Goal: Task Accomplishment & Management: Complete application form

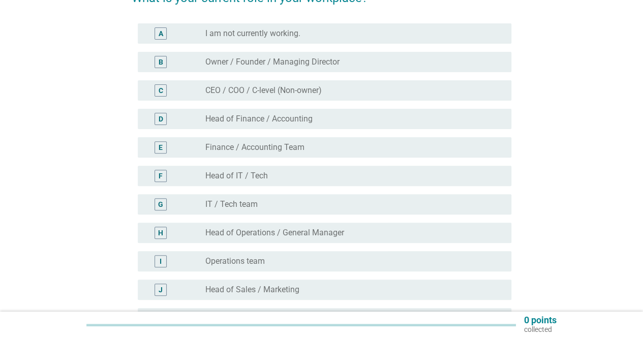
scroll to position [153, 0]
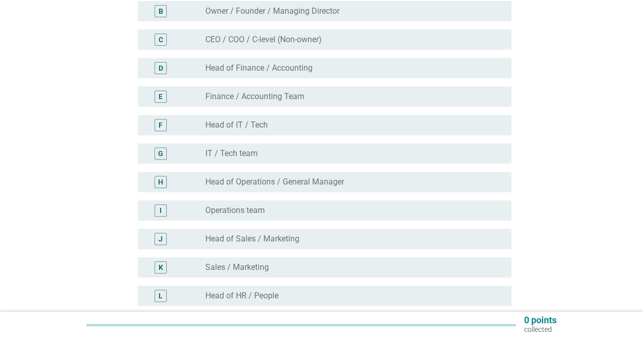
click at [265, 210] on div "radio_button_unchecked Operations team" at bounding box center [350, 210] width 290 height 10
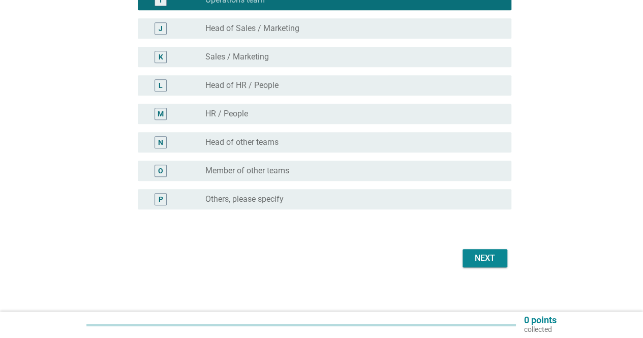
scroll to position [367, 0]
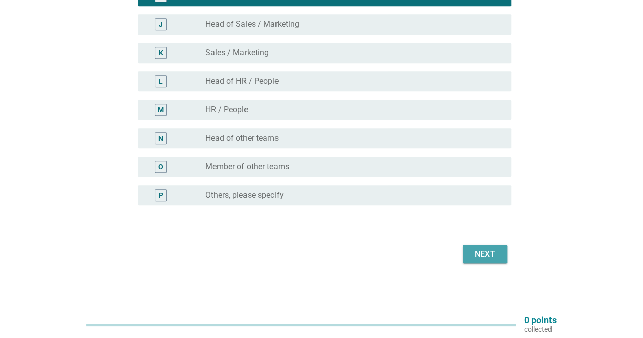
click at [493, 256] on div "Next" at bounding box center [485, 254] width 28 height 12
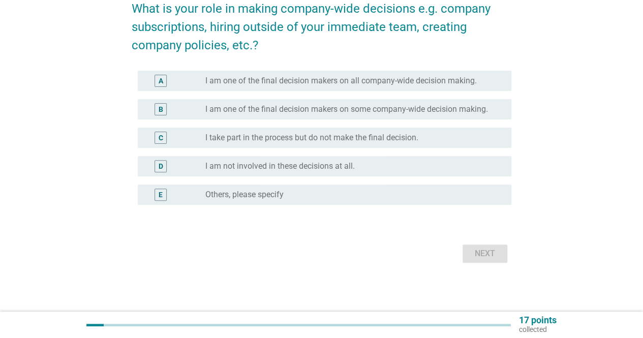
scroll to position [0, 0]
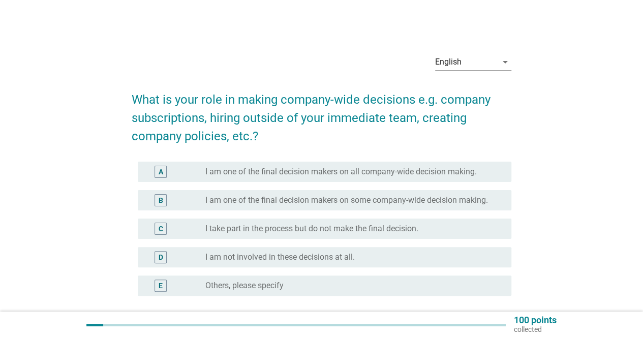
click at [265, 252] on div "radio_button_unchecked I am not involved in these decisions at all." at bounding box center [354, 257] width 298 height 12
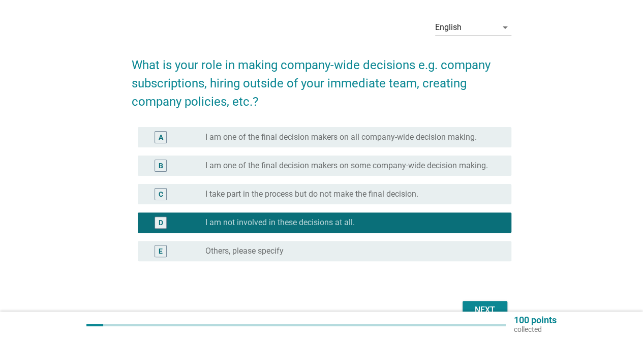
scroll to position [51, 0]
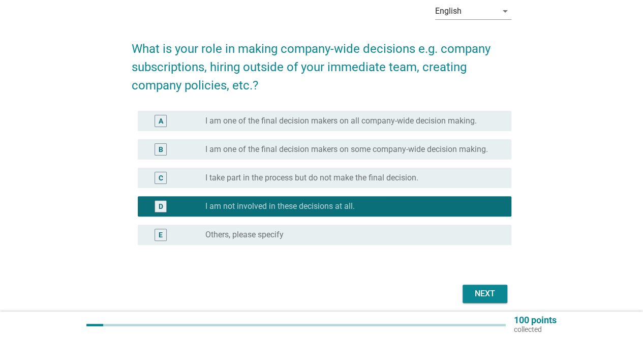
click at [502, 293] on button "Next" at bounding box center [485, 294] width 45 height 18
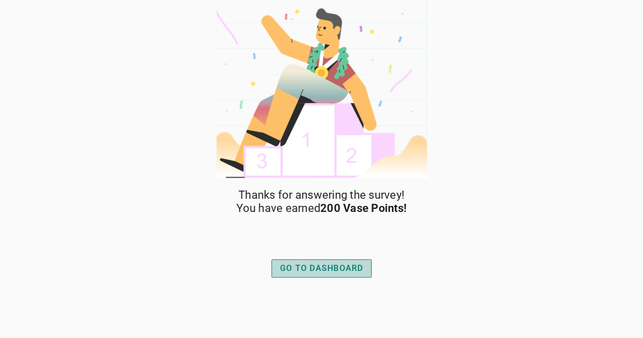
click at [334, 271] on div "GO TO DASHBOARD" at bounding box center [321, 268] width 83 height 12
